Goal: Task Accomplishment & Management: Manage account settings

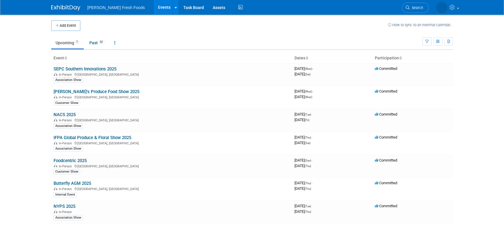
drag, startPoint x: 101, startPoint y: 69, endPoint x: 135, endPoint y: 75, distance: 34.6
click at [101, 69] on link "SEPC Southern Innovations 2025" at bounding box center [85, 68] width 63 height 5
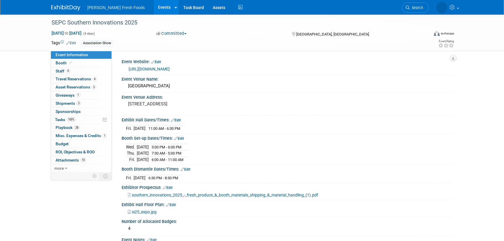
select select "Advanced Warehouse"
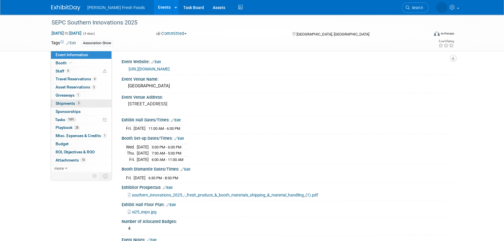
click at [76, 103] on span "3" at bounding box center [78, 103] width 4 height 4
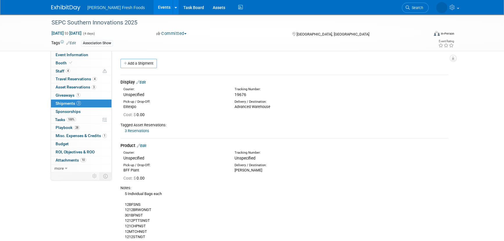
click at [142, 83] on link "Edit" at bounding box center [141, 82] width 10 height 4
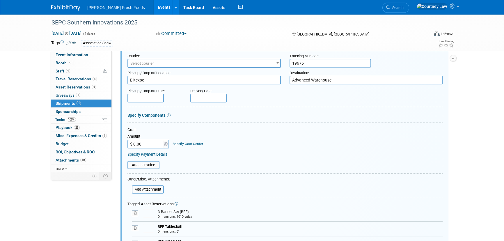
scroll to position [114, 0]
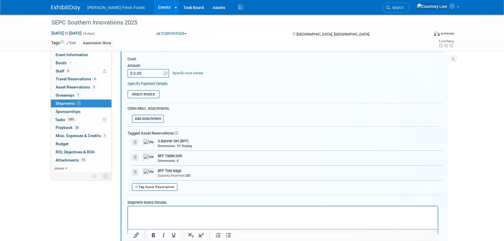
click at [144, 71] on input "$ 0.00" at bounding box center [145, 73] width 36 height 9
type input "$ 323.75"
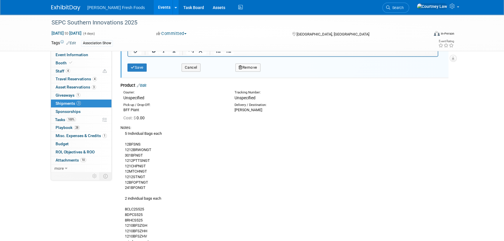
scroll to position [300, 0]
click at [137, 68] on button "Save" at bounding box center [136, 67] width 19 height 8
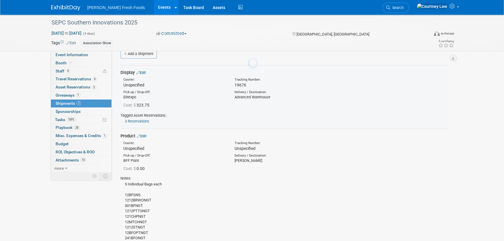
scroll to position [9, 0]
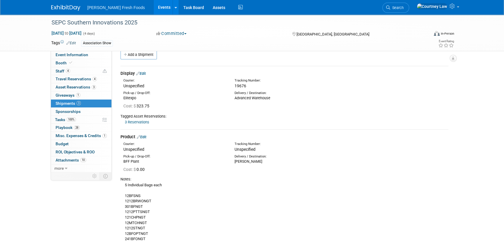
click at [304, 44] on div "Association Show" at bounding box center [233, 43] width 304 height 6
